Goal: Task Accomplishment & Management: Use online tool/utility

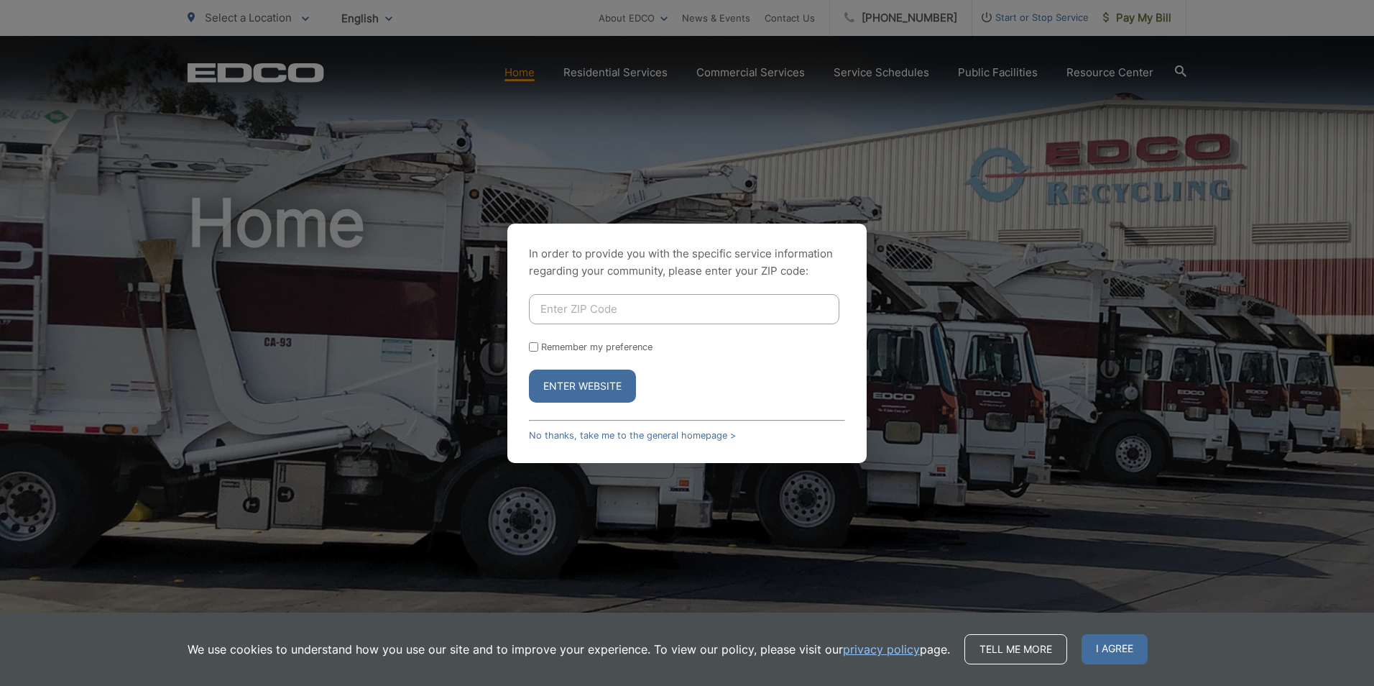
click at [635, 318] on input "Enter ZIP Code" at bounding box center [684, 309] width 311 height 30
click at [595, 407] on div "In order to provide you with the specific service information regarding your co…" at bounding box center [687, 343] width 359 height 239
click at [596, 388] on button "Enter Website" at bounding box center [582, 385] width 107 height 33
click at [589, 387] on button "Enter Website" at bounding box center [582, 385] width 107 height 33
click at [589, 360] on form "Remember my preference Enter Website" at bounding box center [687, 348] width 316 height 109
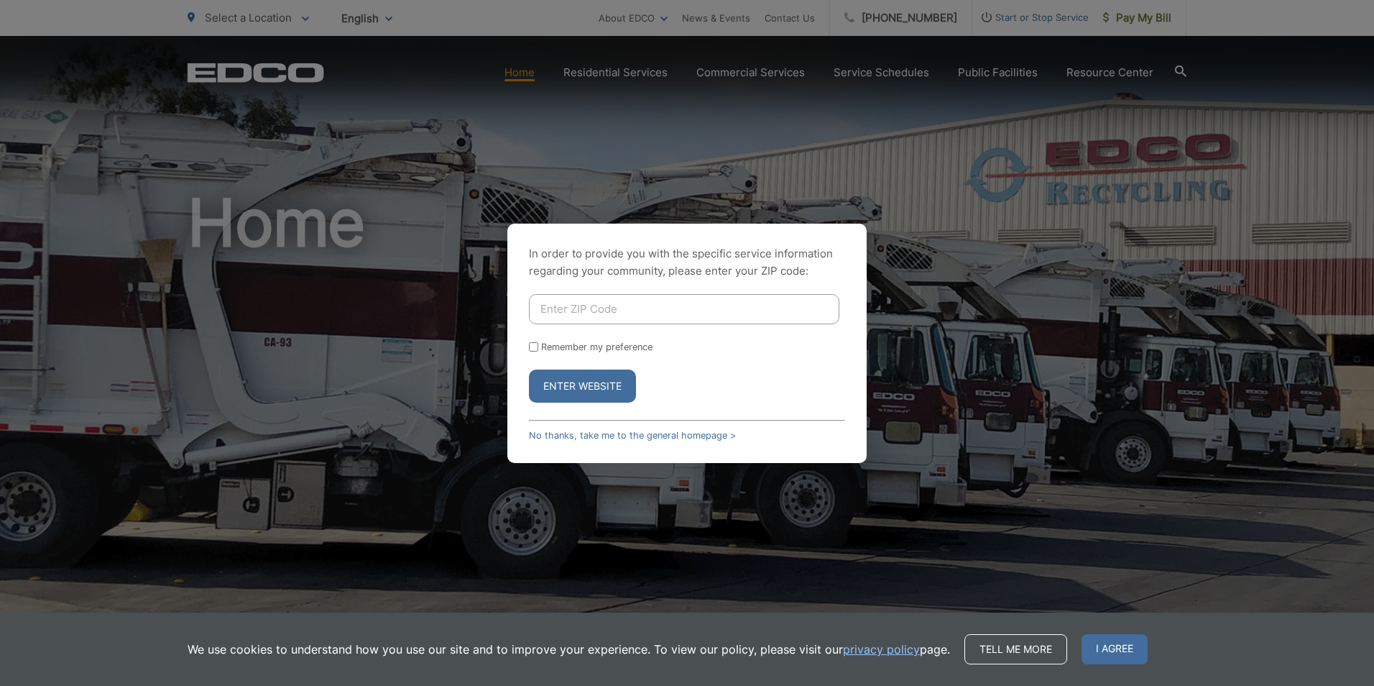
click at [584, 385] on button "Enter Website" at bounding box center [582, 385] width 107 height 33
click at [615, 432] on link "No thanks, take me to the general homepage >" at bounding box center [632, 435] width 207 height 11
click at [597, 311] on input "Enter ZIP Code" at bounding box center [684, 309] width 311 height 30
type input "92110"
click at [620, 373] on button "Enter Website" at bounding box center [582, 385] width 107 height 33
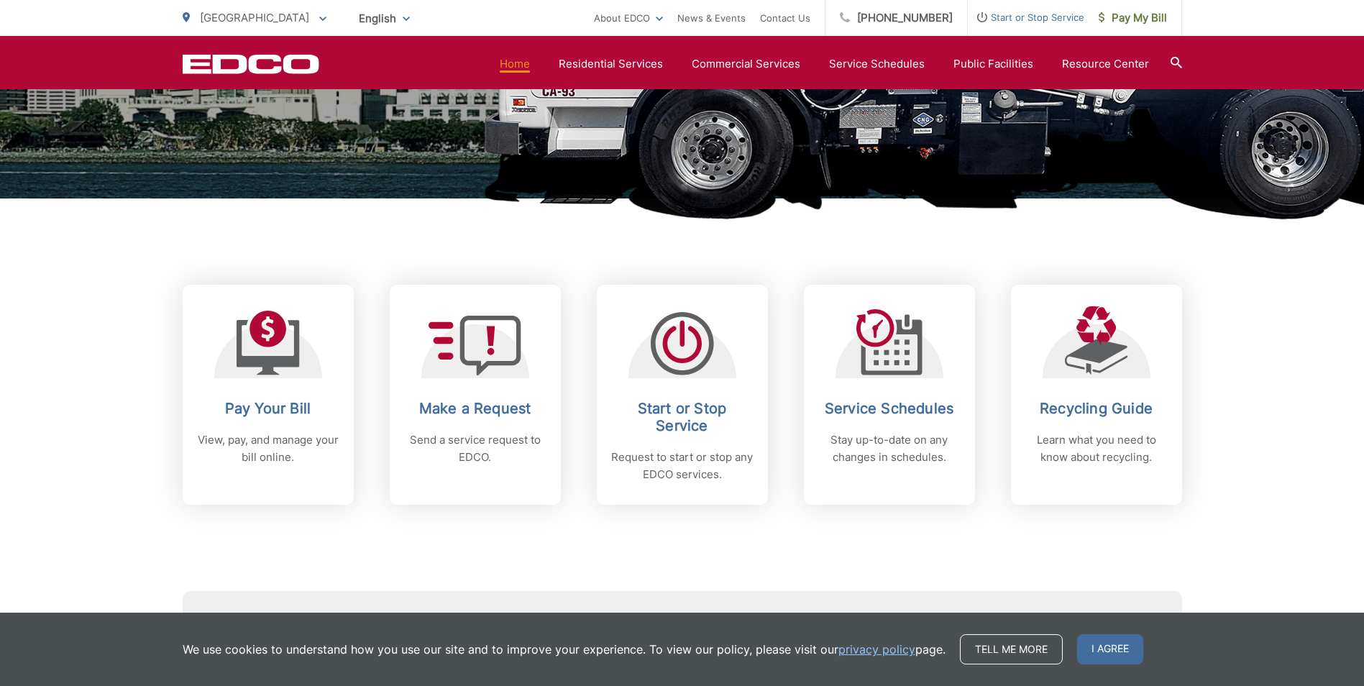
scroll to position [288, 0]
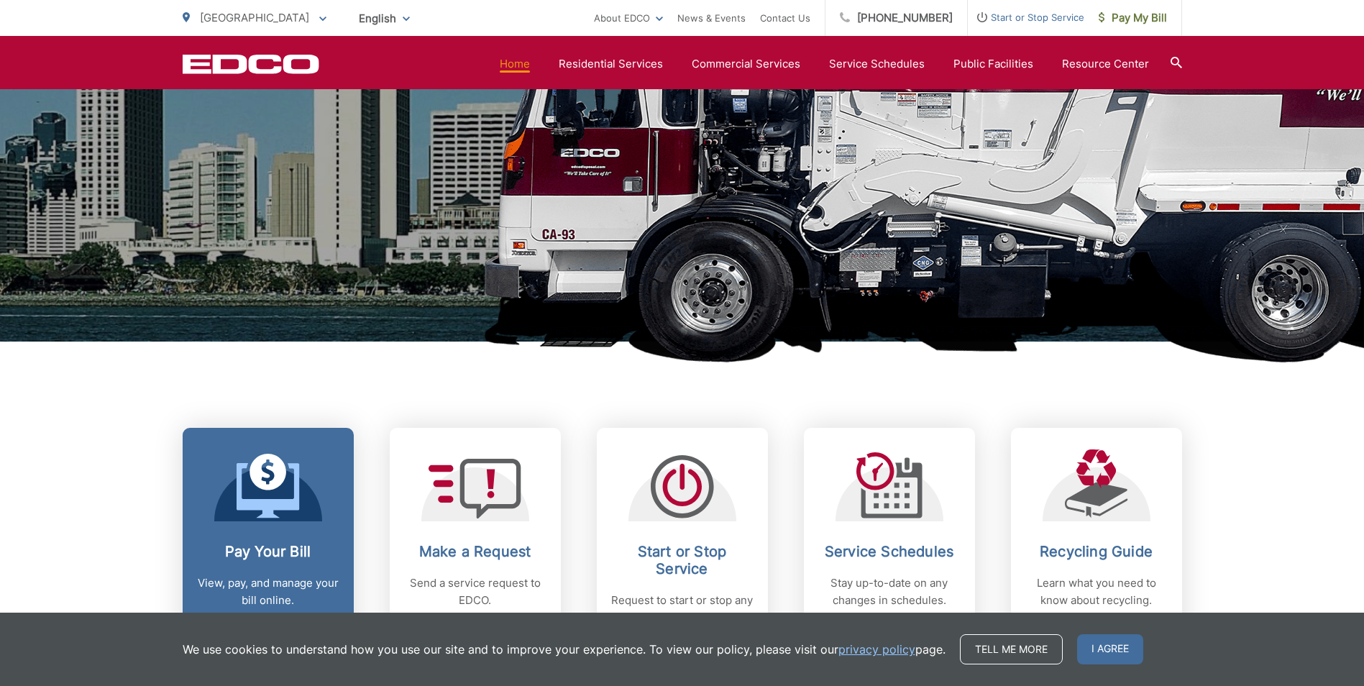
click at [248, 492] on icon at bounding box center [268, 486] width 63 height 65
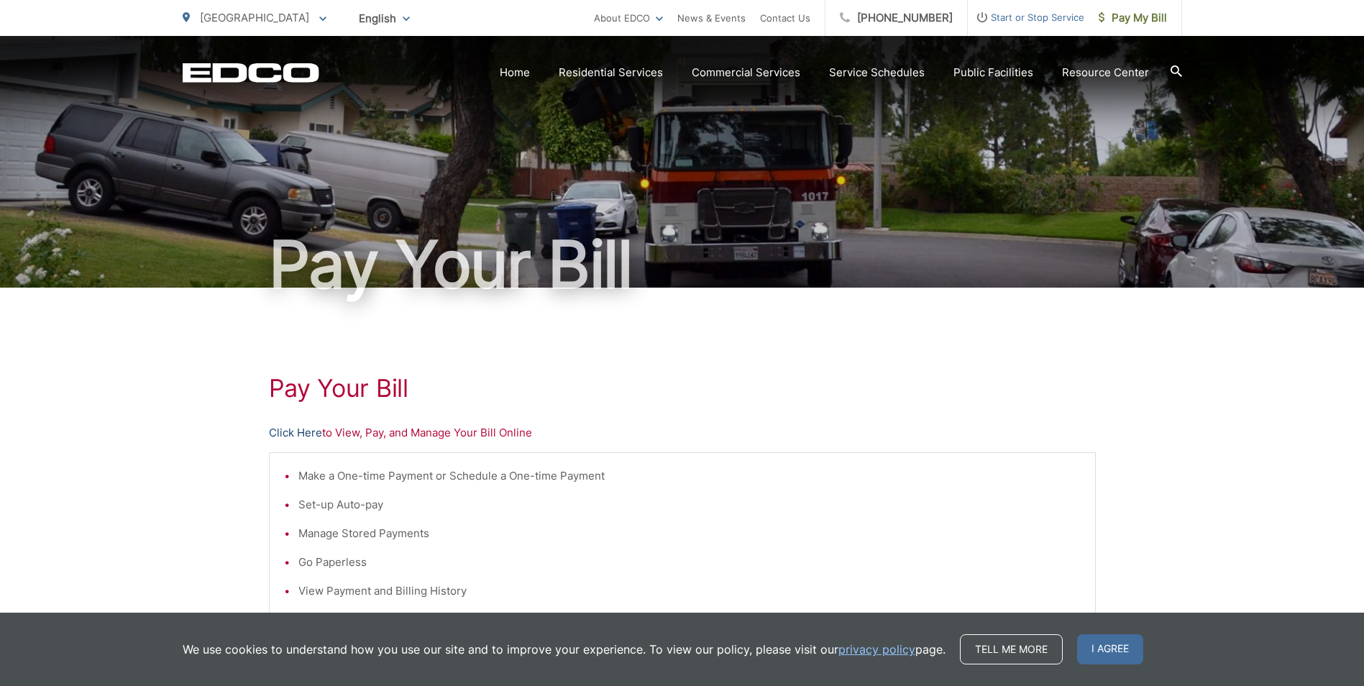
click at [298, 434] on link "Click Here" at bounding box center [295, 432] width 53 height 17
